Goal: Book appointment/travel/reservation

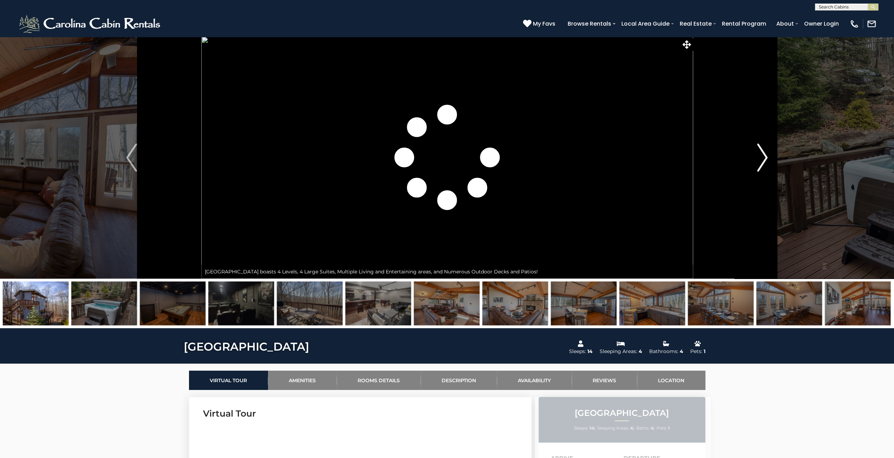
click at [762, 159] on img "Next" at bounding box center [762, 158] width 11 height 28
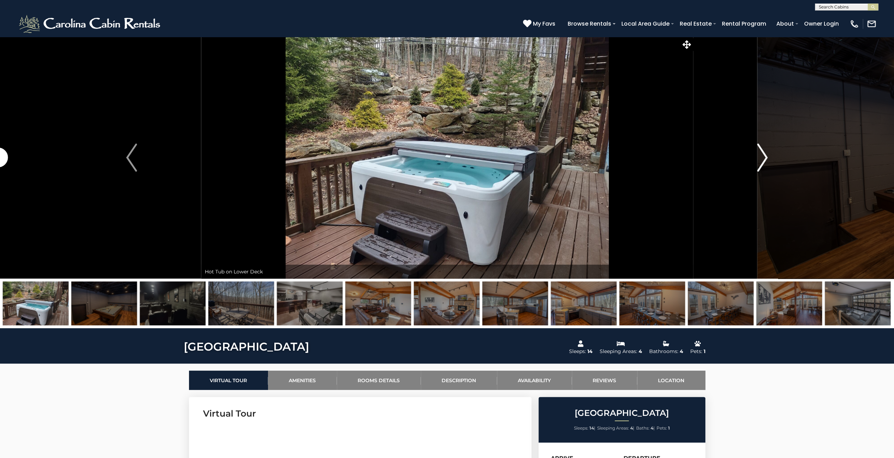
click at [761, 159] on img "Next" at bounding box center [762, 158] width 11 height 28
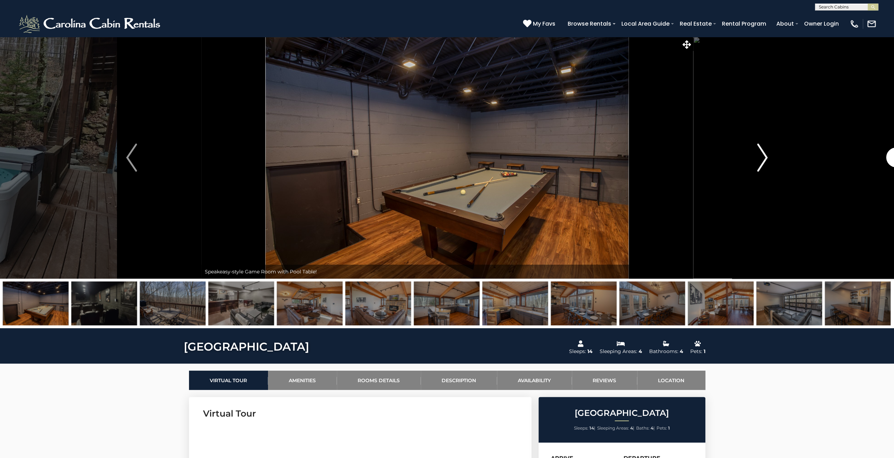
click at [761, 159] on img "Next" at bounding box center [762, 158] width 11 height 28
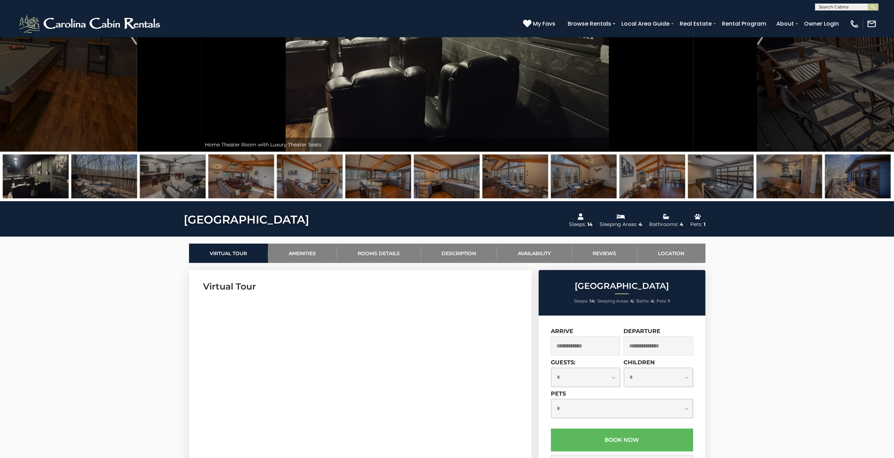
scroll to position [281, 0]
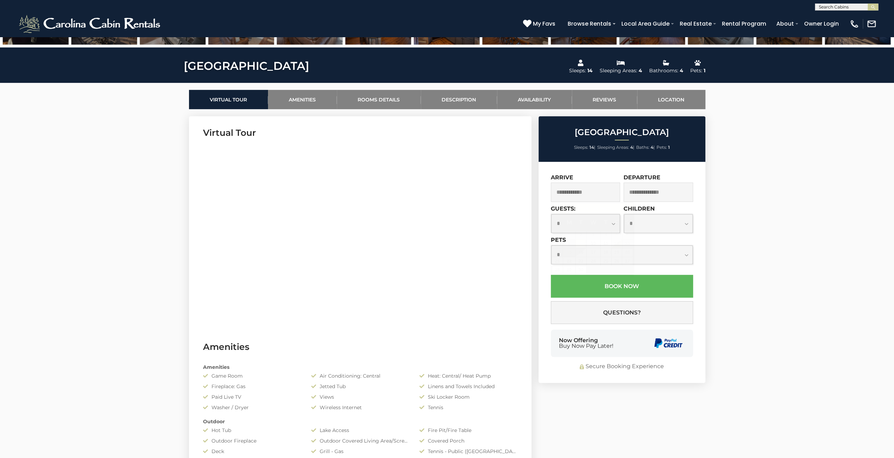
click at [593, 196] on input "text" at bounding box center [586, 192] width 70 height 19
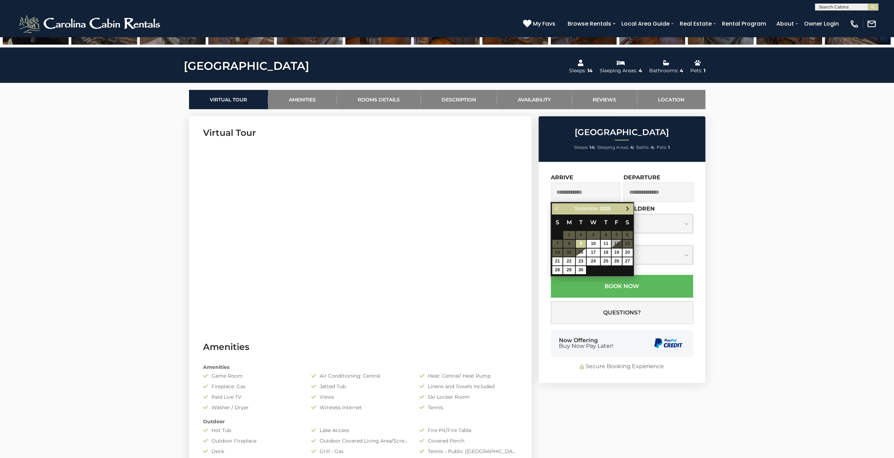
click at [626, 206] on span "Next" at bounding box center [628, 209] width 6 height 6
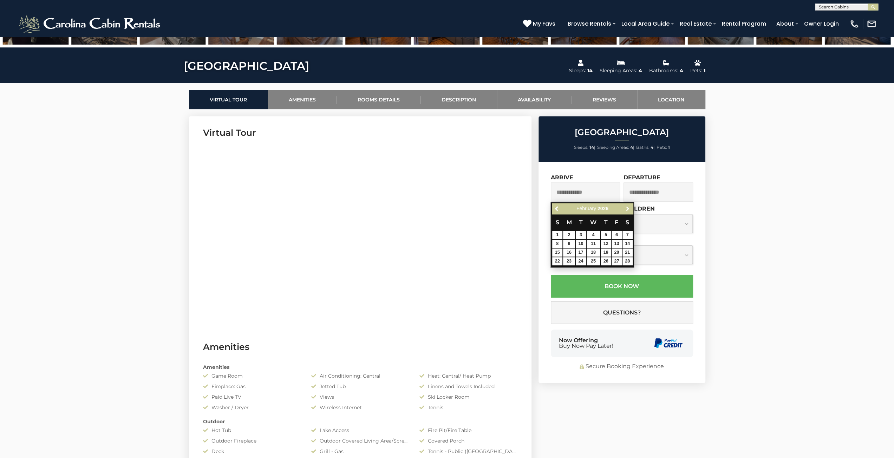
click at [626, 206] on span "Next" at bounding box center [628, 209] width 6 height 6
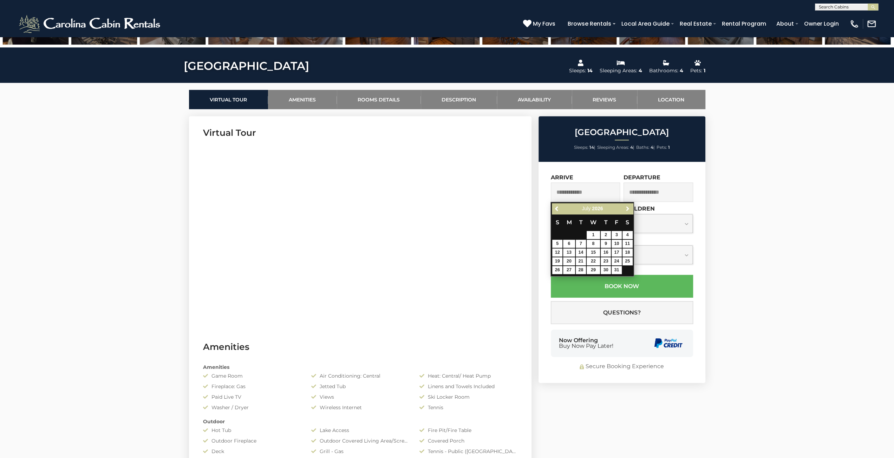
click at [626, 206] on span "Next" at bounding box center [628, 209] width 6 height 6
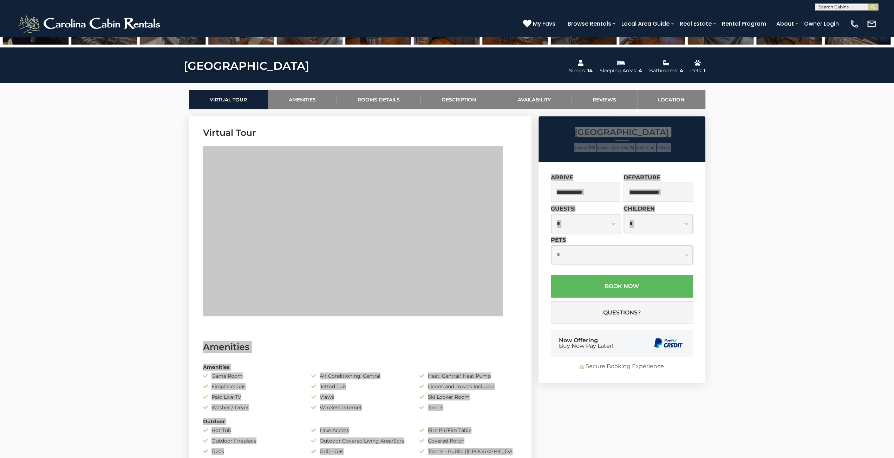
drag, startPoint x: 203, startPoint y: 202, endPoint x: 571, endPoint y: 250, distance: 370.8
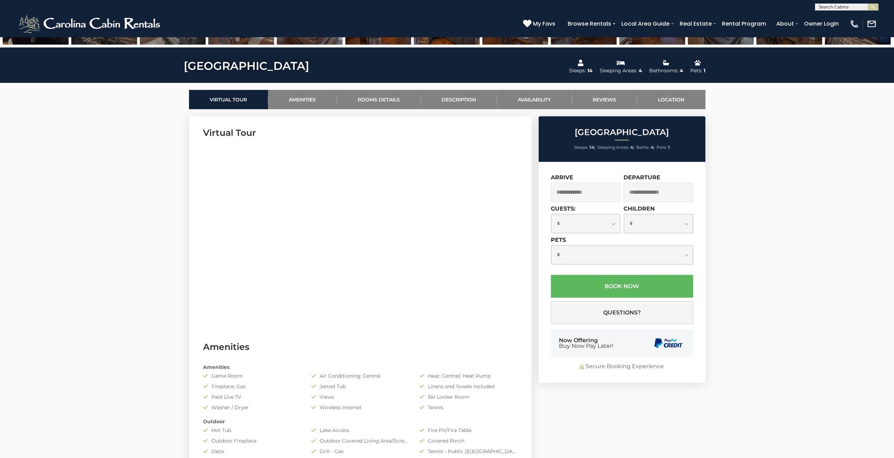
drag, startPoint x: 69, startPoint y: 269, endPoint x: 167, endPoint y: 261, distance: 98.7
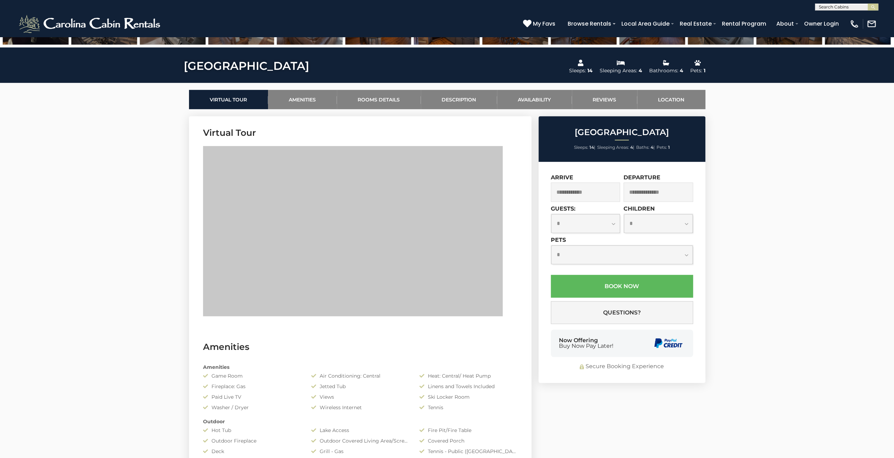
drag, startPoint x: 193, startPoint y: 177, endPoint x: 542, endPoint y: 204, distance: 349.7
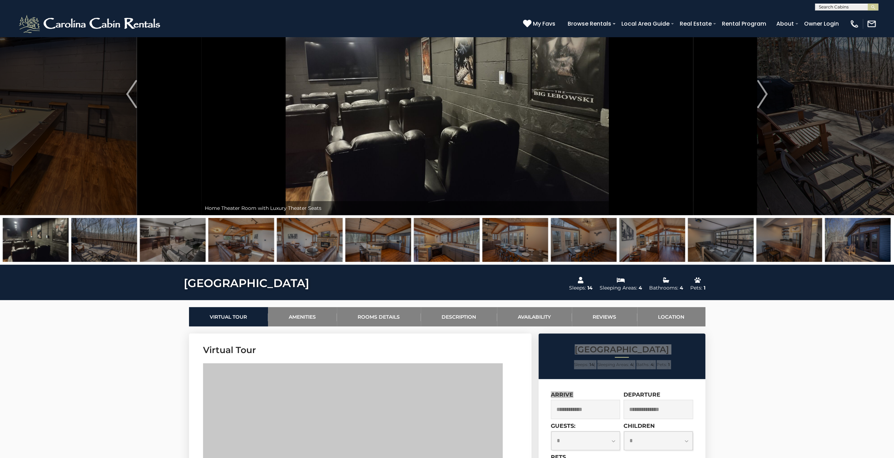
scroll to position [0, 0]
